Goal: Information Seeking & Learning: Check status

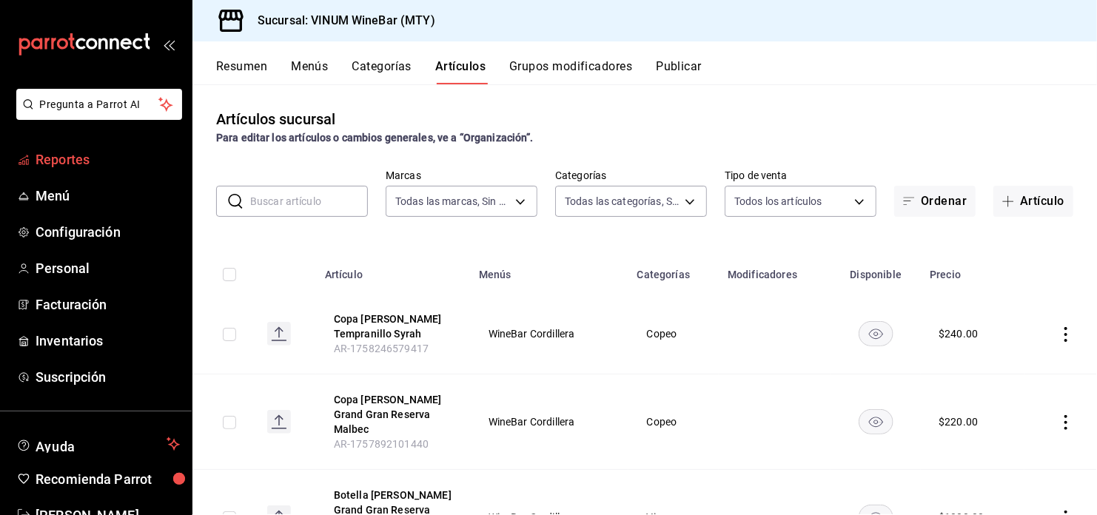
click at [79, 169] on link "Reportes" at bounding box center [96, 160] width 192 height 32
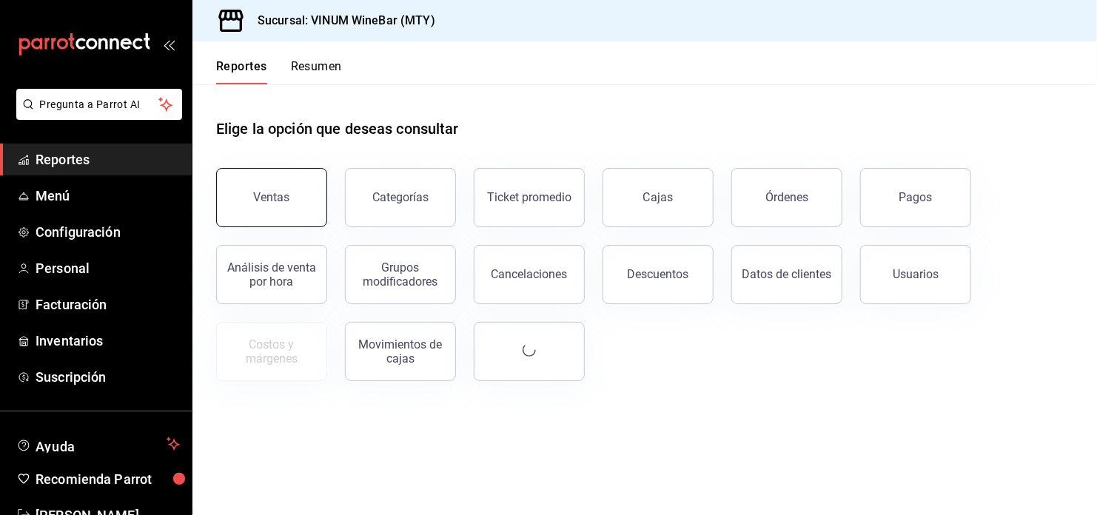
click at [302, 203] on button "Ventas" at bounding box center [271, 197] width 111 height 59
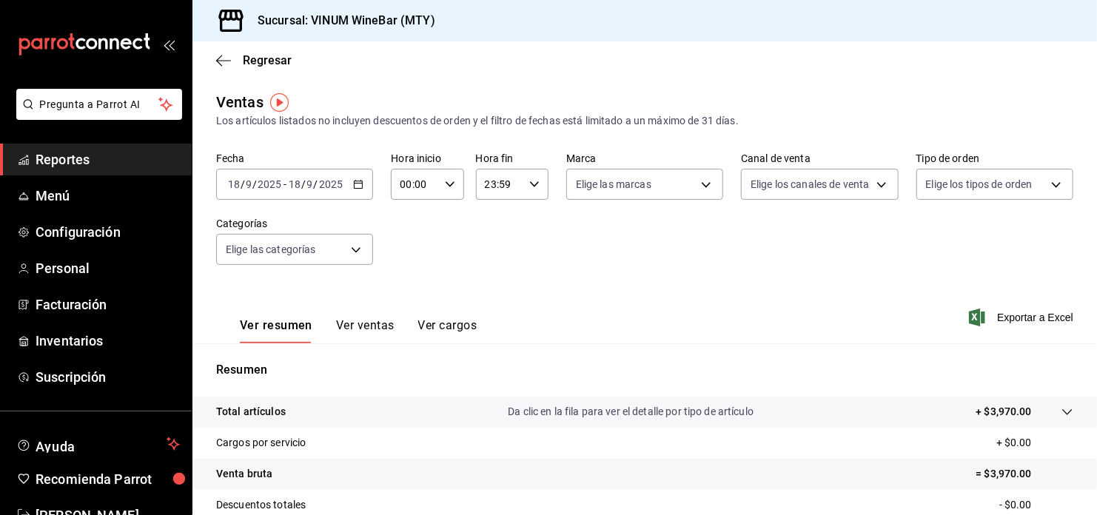
click at [358, 183] on \(Stroke\) "button" at bounding box center [358, 183] width 8 height 1
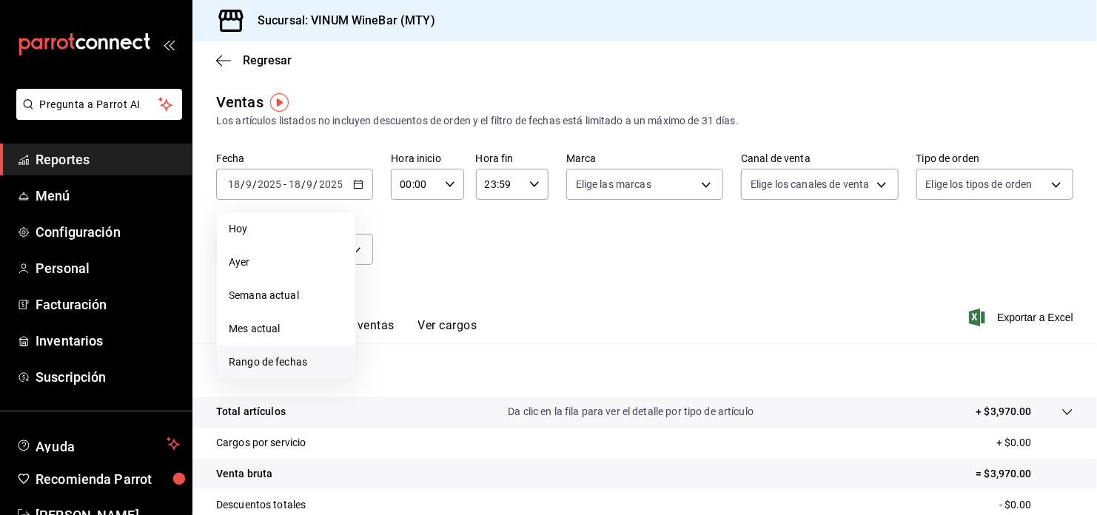
click at [255, 364] on span "Rango de fechas" at bounding box center [286, 362] width 115 height 16
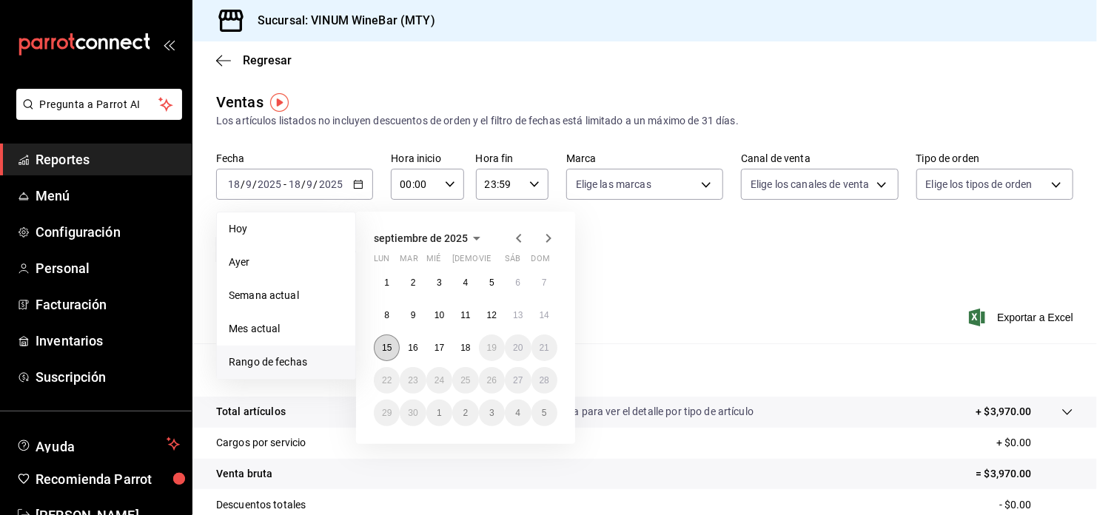
click at [381, 337] on button "15" at bounding box center [387, 347] width 26 height 27
click at [465, 350] on abbr "18" at bounding box center [465, 348] width 10 height 10
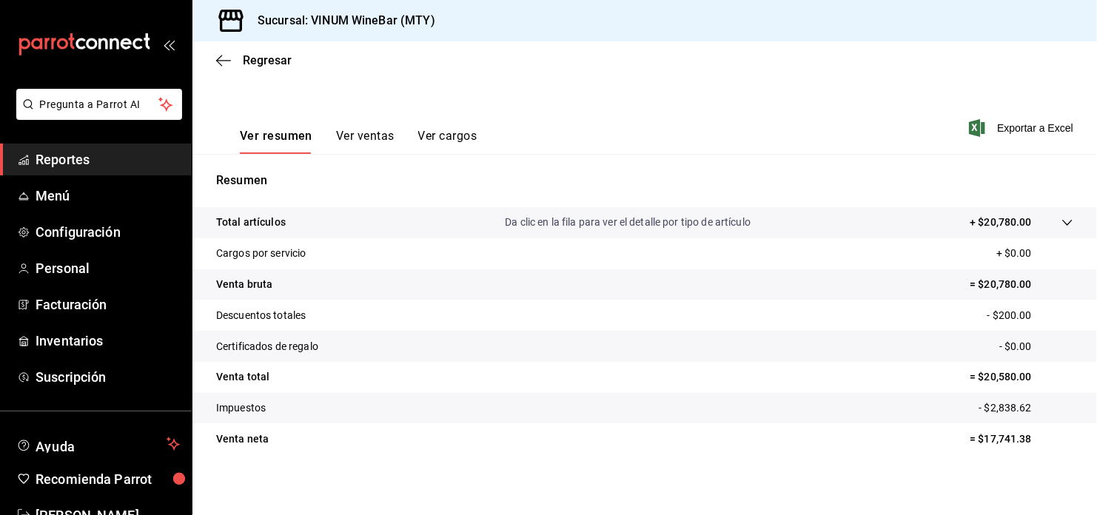
scroll to position [194, 0]
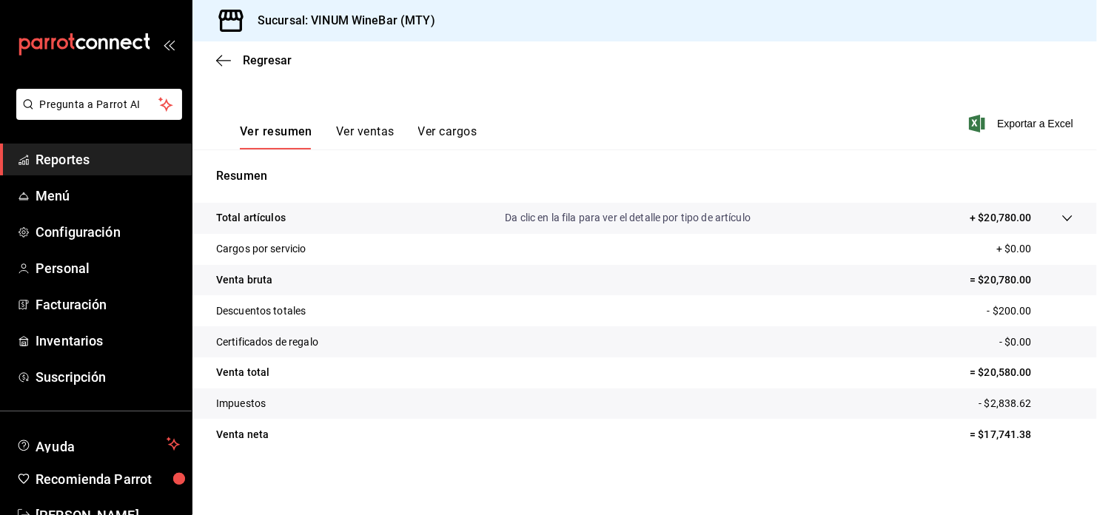
click at [82, 167] on span "Reportes" at bounding box center [108, 159] width 144 height 20
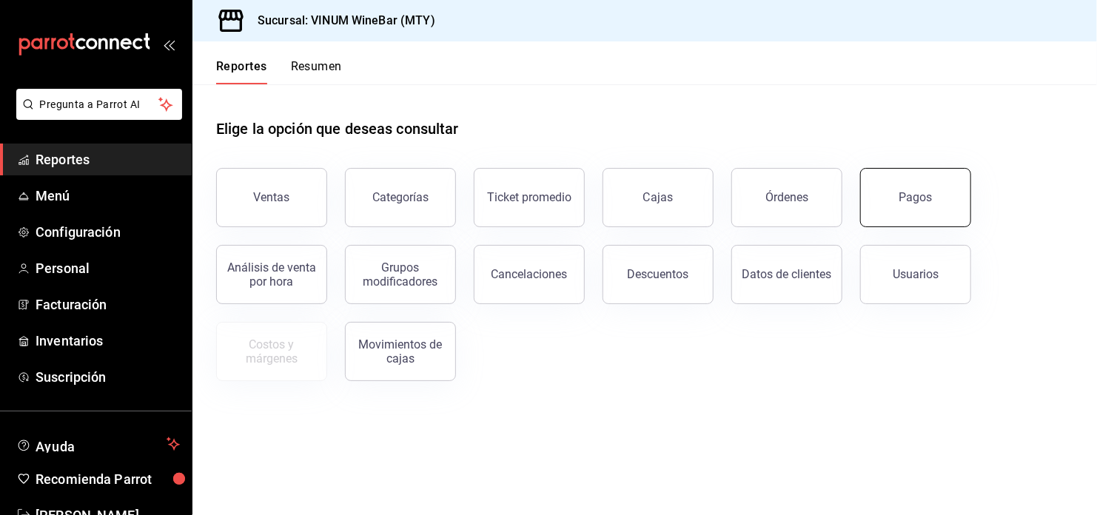
click at [934, 199] on button "Pagos" at bounding box center [915, 197] width 111 height 59
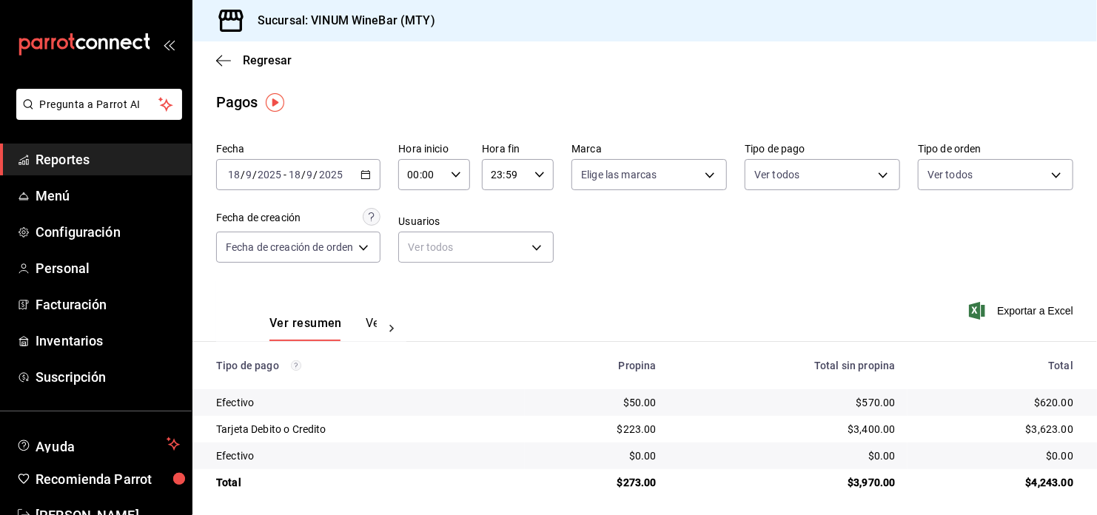
click at [377, 173] on div "[DATE] [DATE] - [DATE] [DATE]" at bounding box center [298, 174] width 164 height 31
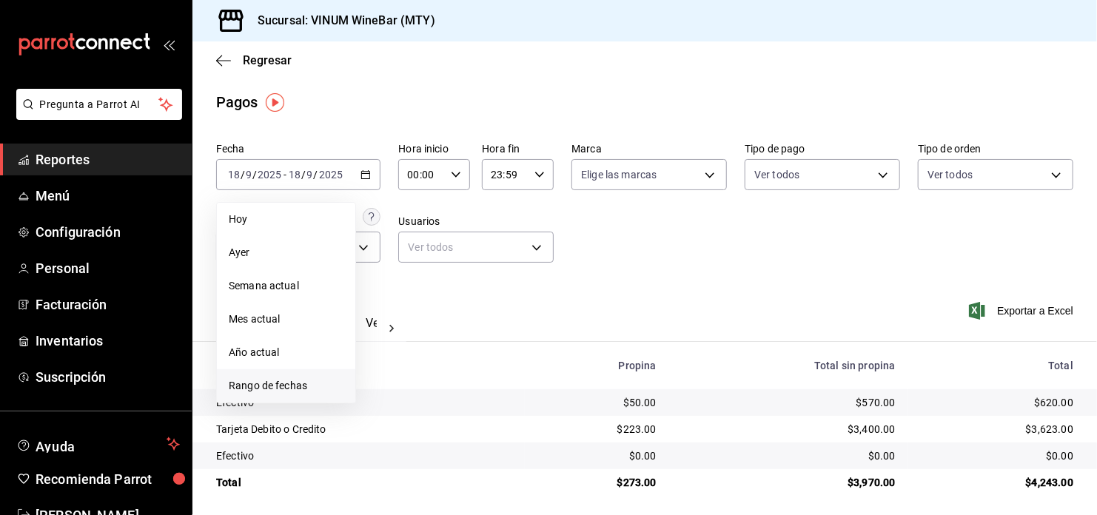
click at [244, 383] on span "Rango de fechas" at bounding box center [286, 386] width 115 height 16
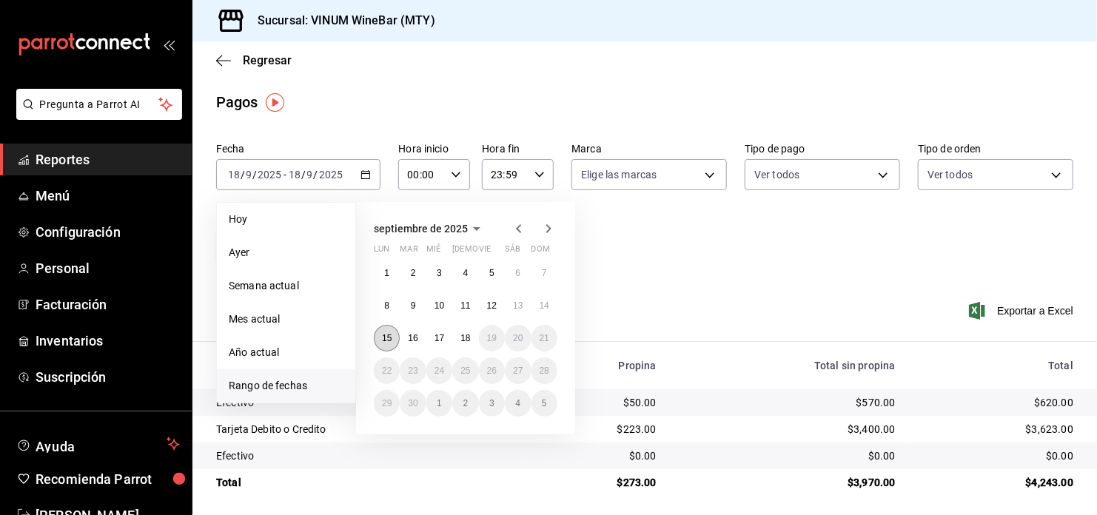
click at [389, 328] on button "15" at bounding box center [387, 338] width 26 height 27
click at [467, 338] on abbr "18" at bounding box center [465, 338] width 10 height 10
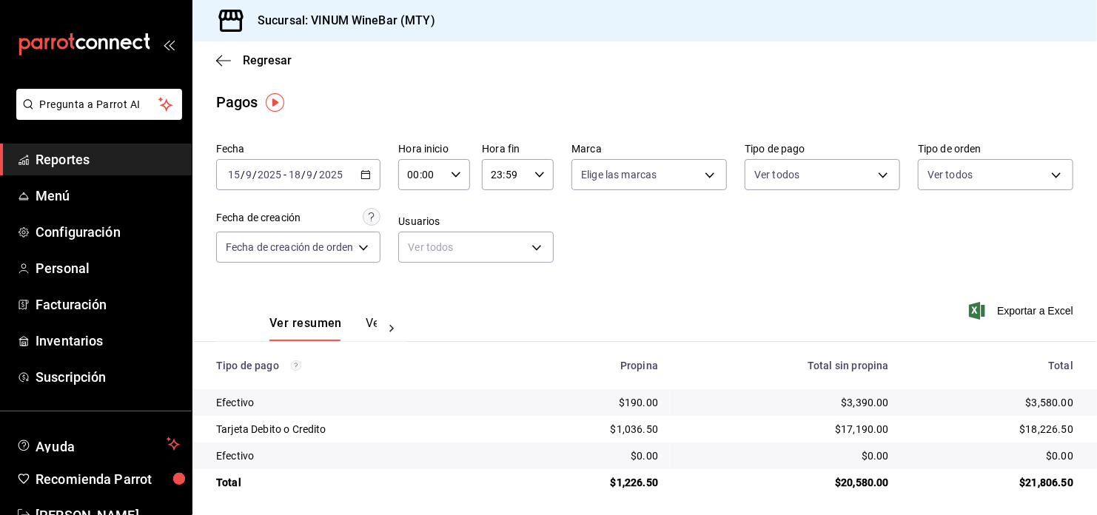
click at [73, 164] on span "Reportes" at bounding box center [108, 159] width 144 height 20
